Goal: Transaction & Acquisition: Download file/media

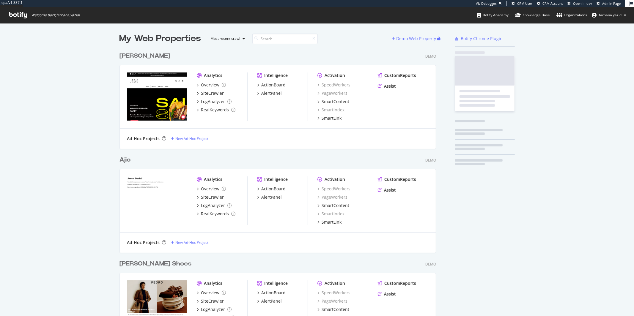
scroll to position [515, 316]
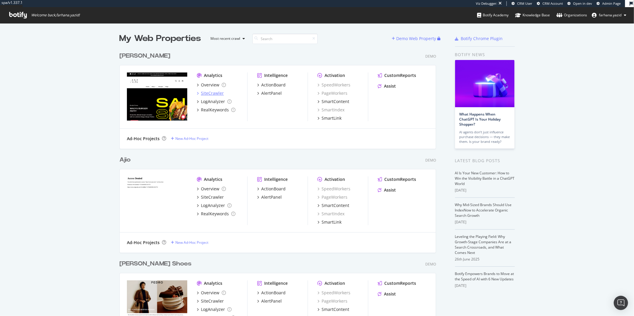
click at [212, 91] on div "SiteCrawler" at bounding box center [212, 93] width 23 height 6
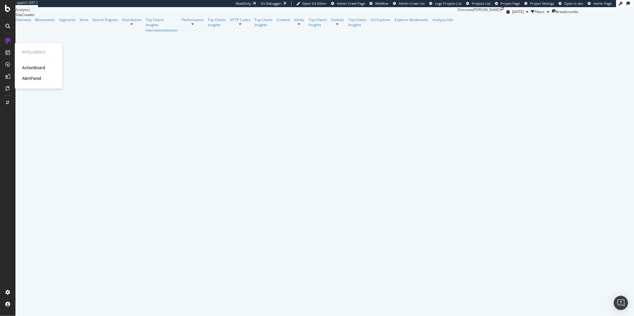
click at [24, 66] on div "ActionBoard" at bounding box center [33, 68] width 23 height 6
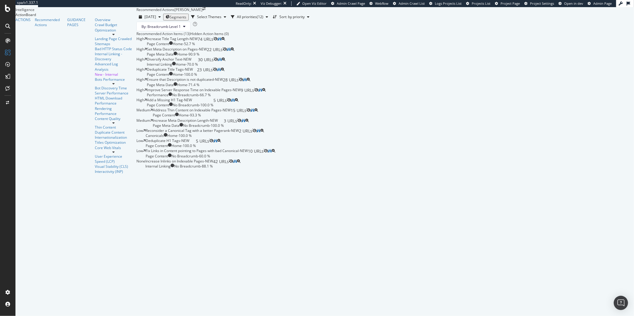
click at [213, 46] on div "Increase Title Tag Length - NEW Page Content Home - 52.7 % 74 URLs" at bounding box center [180, 41] width 67 height 10
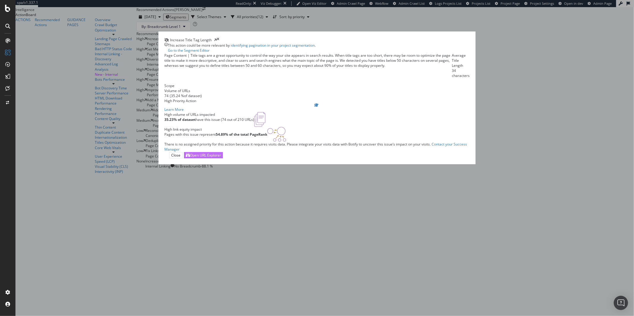
click at [221, 158] on div "Open URL Explorer" at bounding box center [205, 155] width 31 height 5
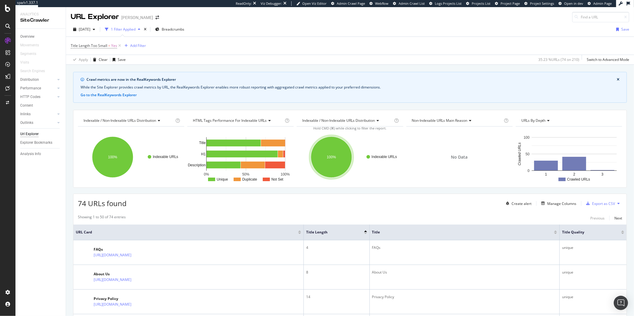
click at [615, 204] on button at bounding box center [618, 204] width 7 height 10
click at [616, 203] on button at bounding box center [618, 204] width 7 height 10
click at [617, 204] on icon at bounding box center [618, 204] width 2 height 4
click at [602, 199] on span "Export XML Sitemaps" at bounding box center [584, 198] width 40 height 5
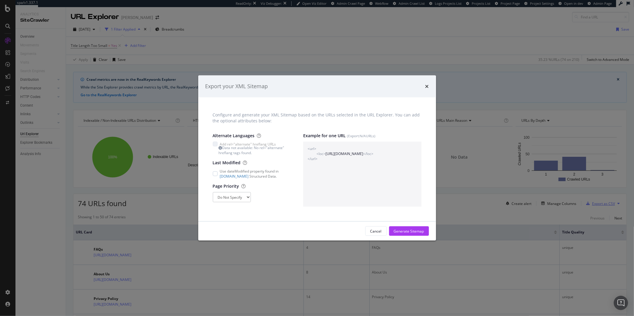
click at [428, 89] on div "times" at bounding box center [427, 87] width 4 height 8
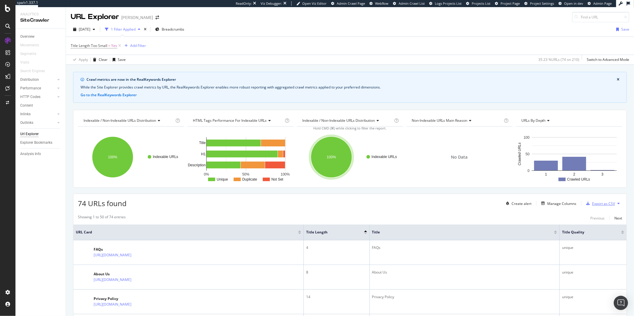
click at [585, 204] on div "button" at bounding box center [587, 204] width 8 height 4
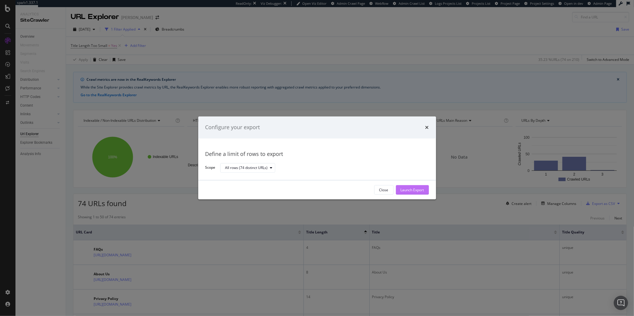
click at [408, 192] on div "Launch Export" at bounding box center [411, 189] width 23 height 5
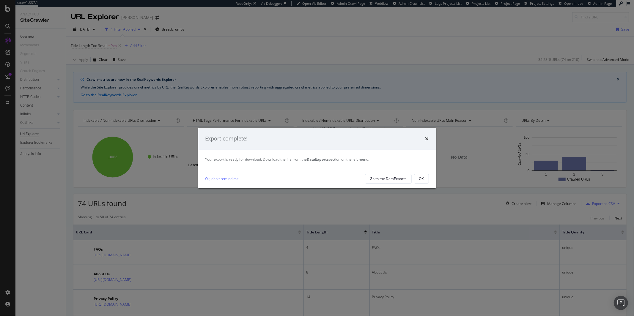
drag, startPoint x: 586, startPoint y: 201, endPoint x: 593, endPoint y: 194, distance: 9.5
click at [593, 194] on div "Export complete! Your export is ready for download. Download the file from the …" at bounding box center [317, 158] width 634 height 316
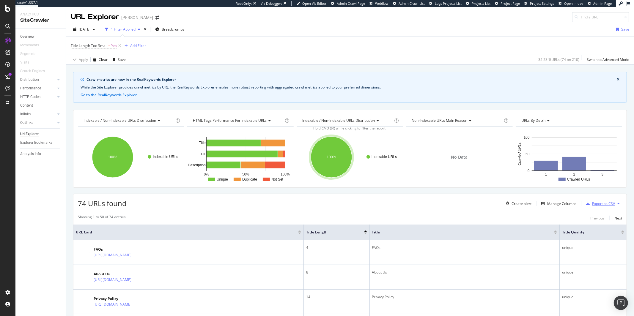
click at [586, 204] on div "button" at bounding box center [587, 204] width 8 height 4
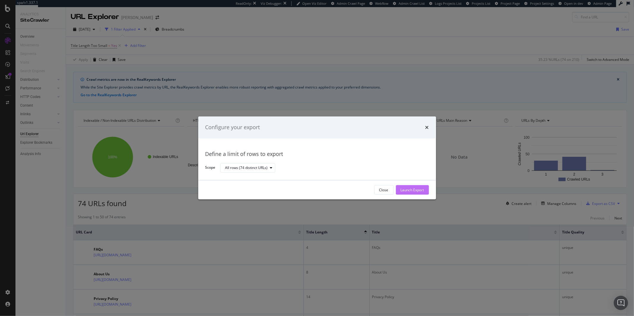
click at [421, 189] on div "Launch Export" at bounding box center [411, 189] width 23 height 5
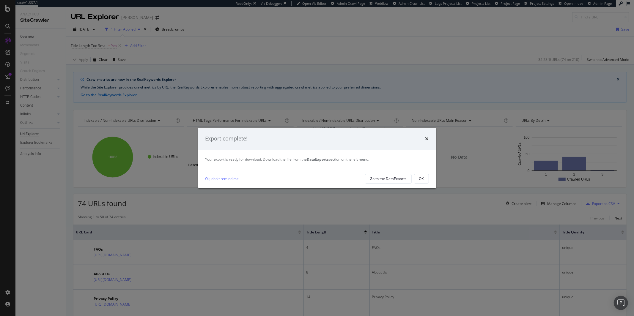
click at [314, 159] on strong "DataExports" at bounding box center [318, 159] width 22 height 5
drag, startPoint x: 314, startPoint y: 159, endPoint x: 331, endPoint y: 161, distance: 17.1
click at [314, 159] on strong "DataExports" at bounding box center [318, 159] width 22 height 5
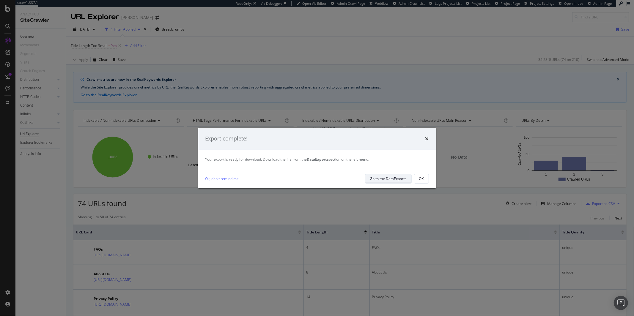
click at [396, 181] on div "Go to the DataExports" at bounding box center [388, 178] width 37 height 5
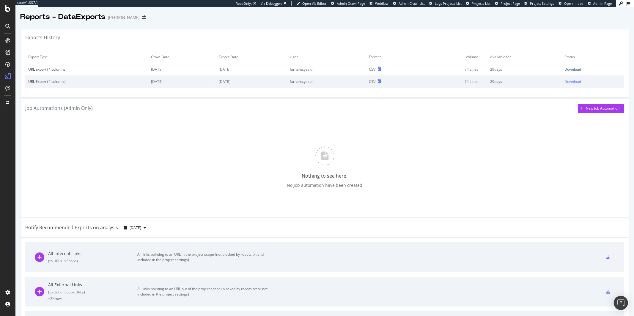
click at [564, 71] on div "Download" at bounding box center [572, 69] width 17 height 5
